Goal: Task Accomplishment & Management: Manage account settings

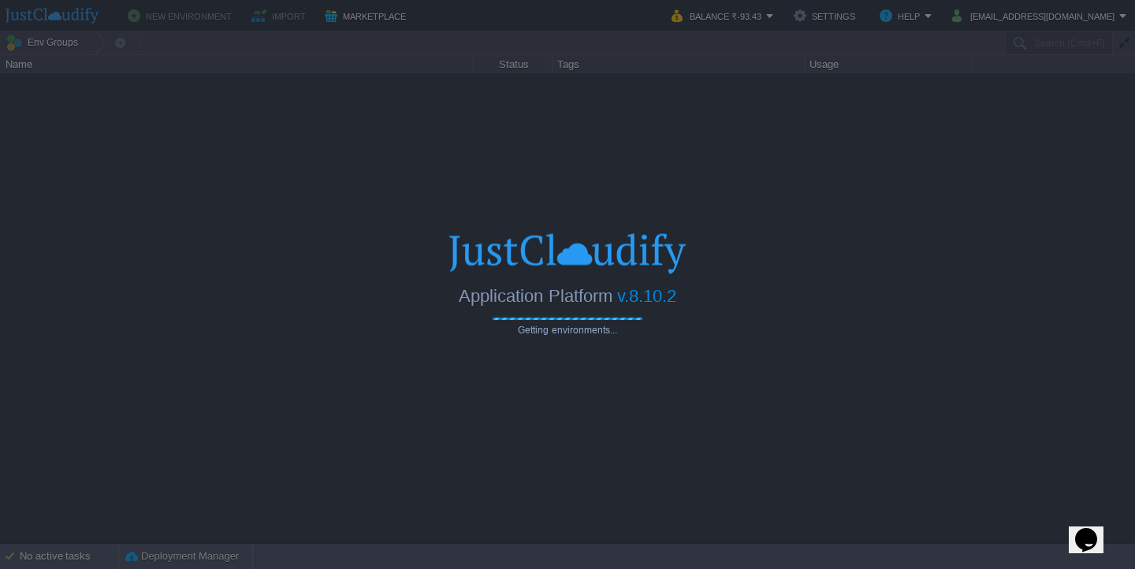
type input "Search (Cmd+F)"
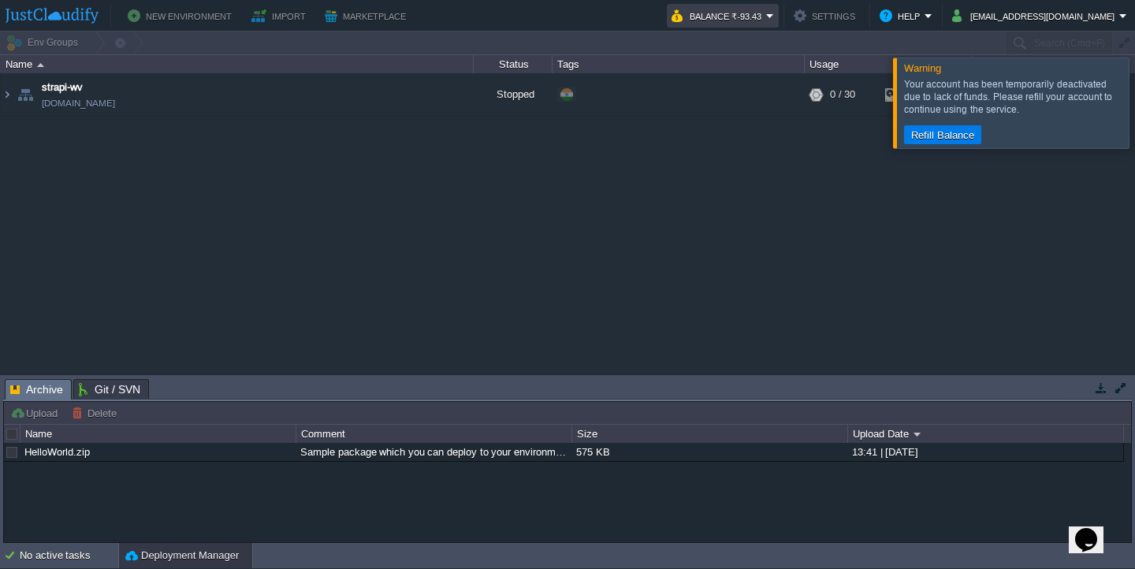
click at [766, 8] on button "Balance ₹-93.43" at bounding box center [719, 15] width 95 height 19
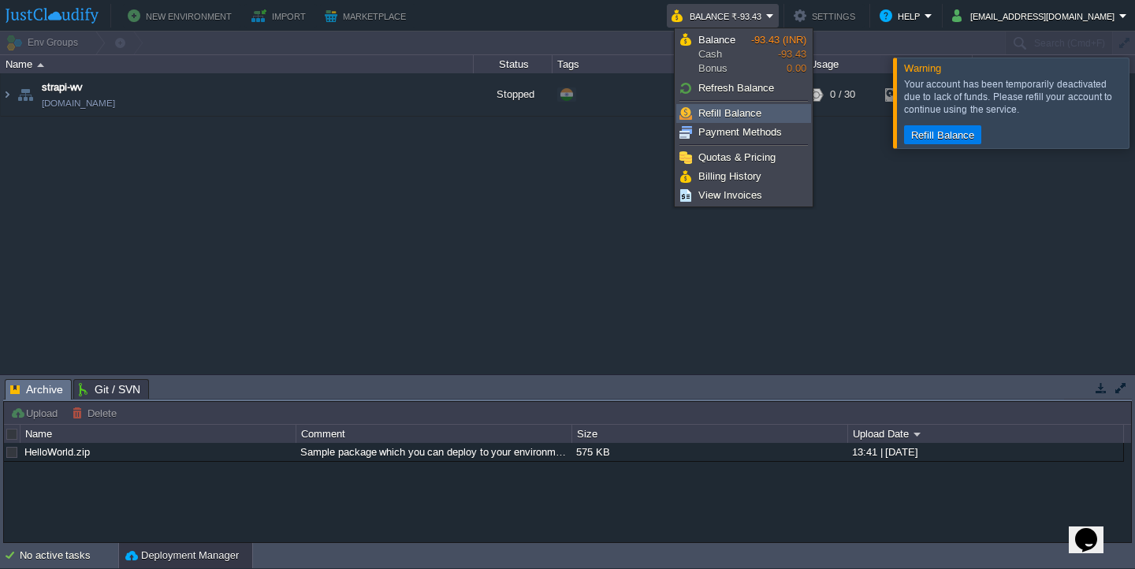
click at [727, 114] on span "Refill Balance" at bounding box center [729, 113] width 63 height 12
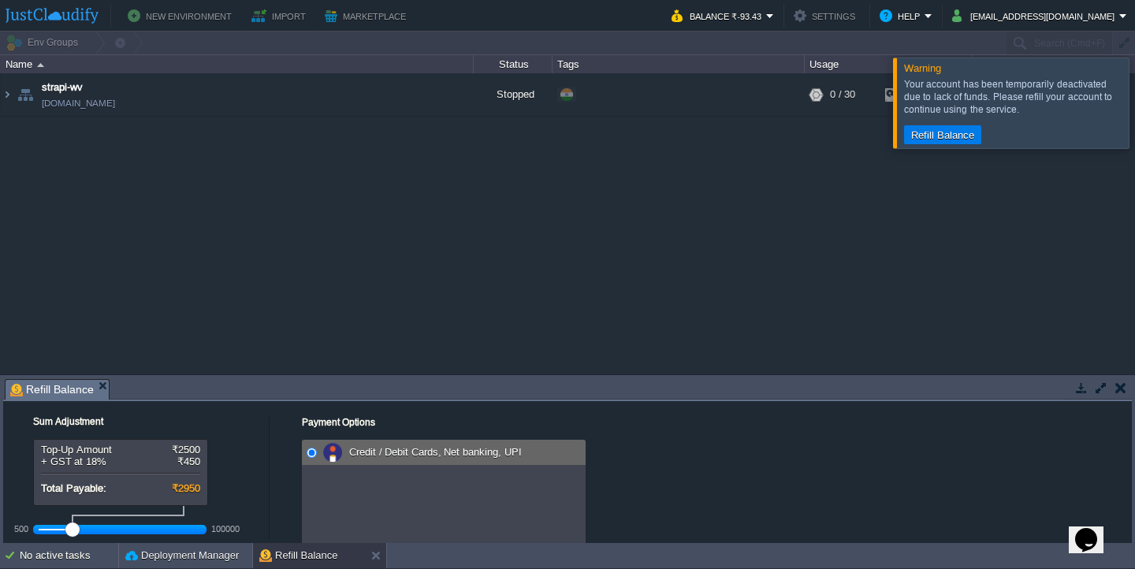
click at [62, 528] on div at bounding box center [120, 530] width 163 height 14
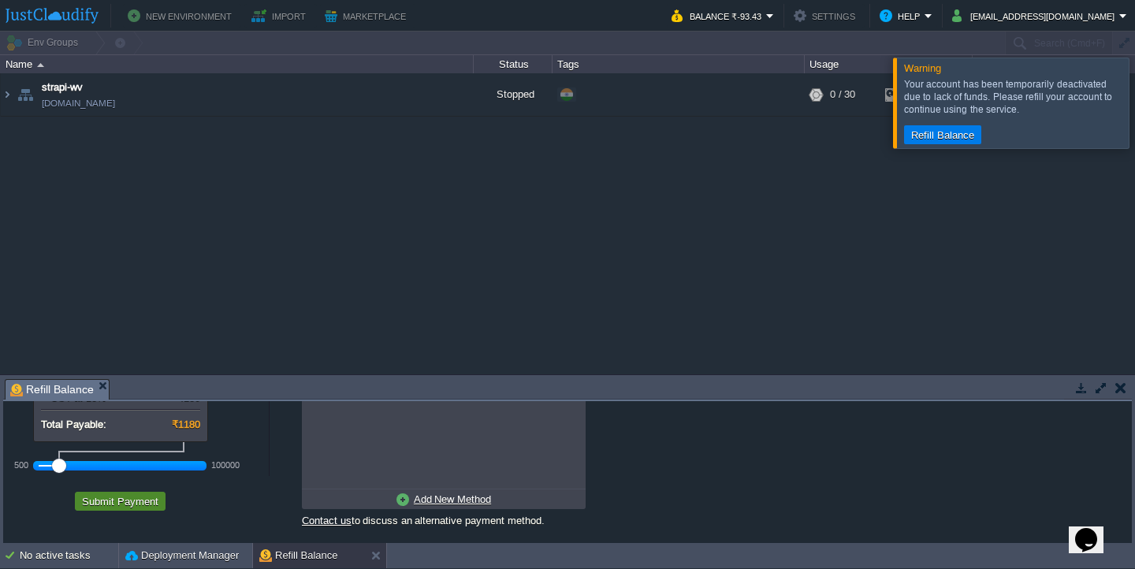
click at [121, 502] on button "Submit Payment" at bounding box center [120, 501] width 86 height 14
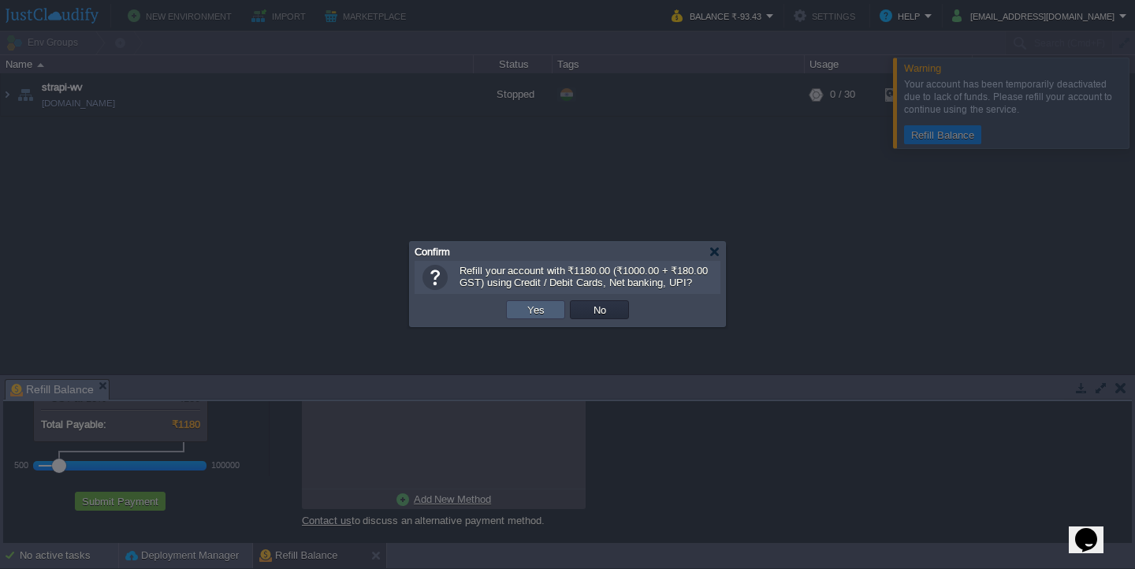
click at [542, 311] on button "Yes" at bounding box center [536, 310] width 27 height 14
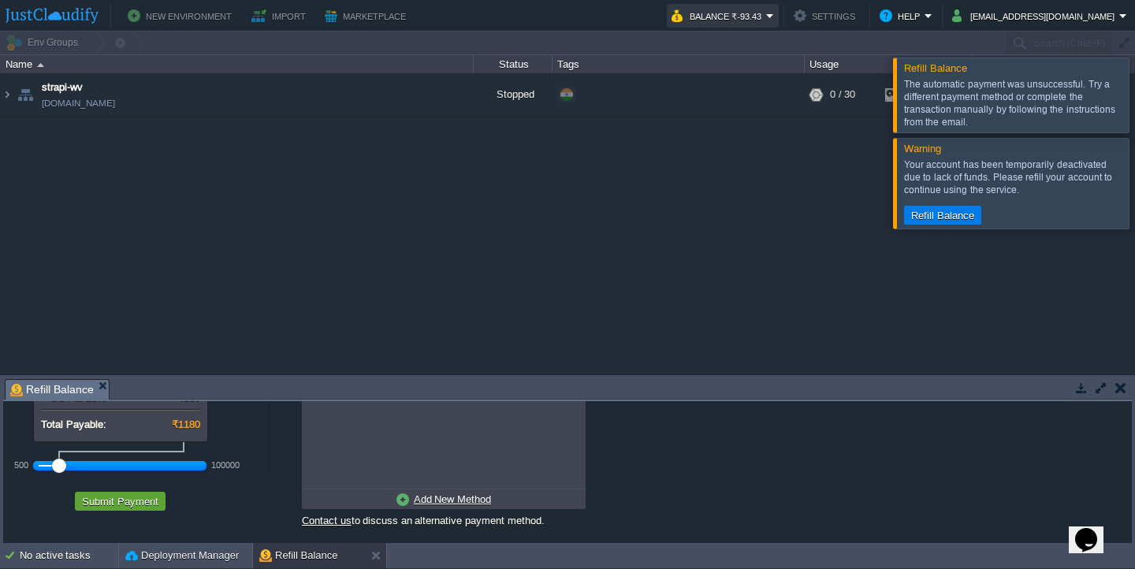
click at [766, 17] on button "Balance ₹-93.43" at bounding box center [719, 15] width 95 height 19
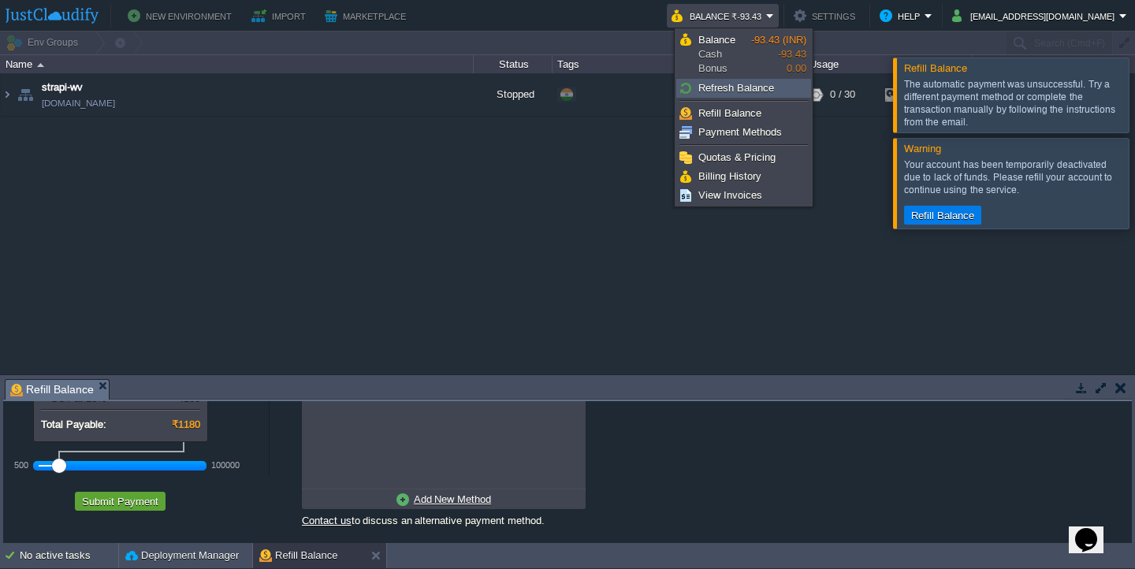
click at [743, 90] on span "Refresh Balance" at bounding box center [736, 88] width 76 height 12
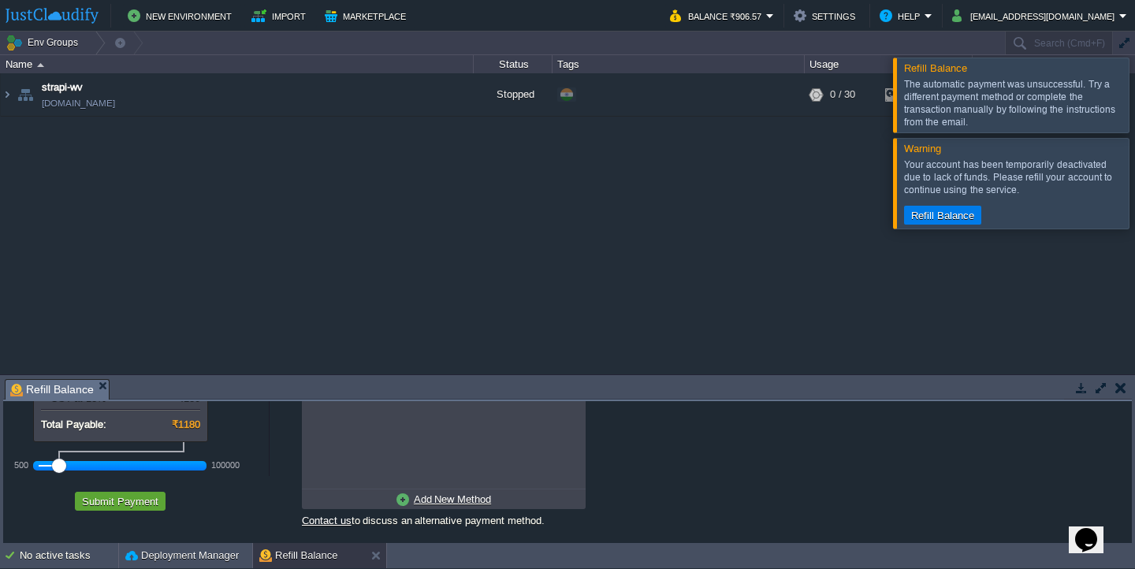
click at [499, 150] on div "strapi-wv [DOMAIN_NAME] Stopped + Add to Env Group RAM 0% CPU 0% 0 / 30 13%" at bounding box center [567, 223] width 1135 height 300
